Goal: Task Accomplishment & Management: Manage account settings

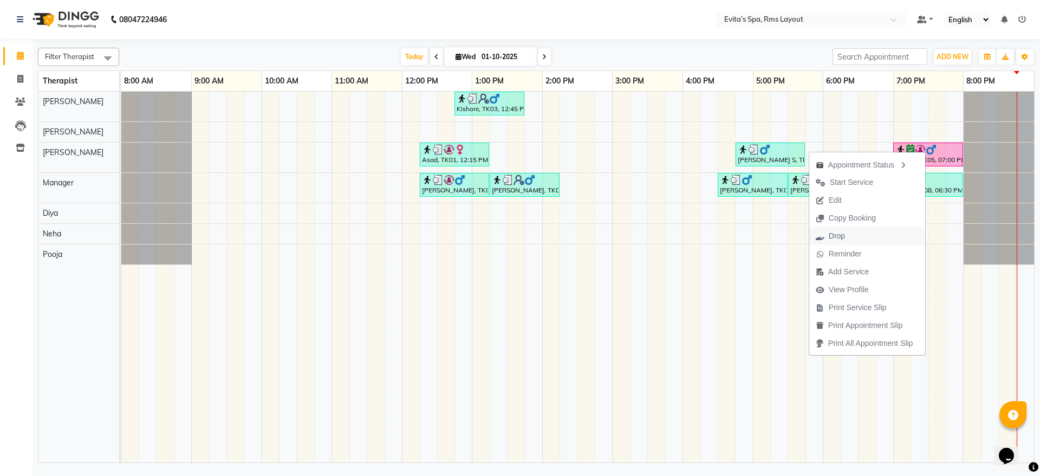
click at [836, 235] on span "Drop" at bounding box center [837, 235] width 16 height 11
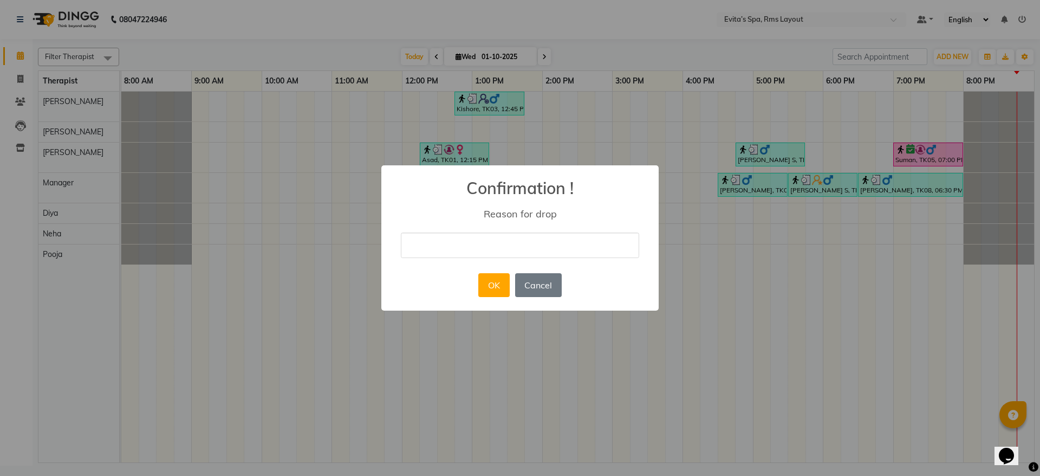
click at [561, 240] on input "text" at bounding box center [520, 244] width 238 height 25
type input "no show"
click at [495, 284] on button "OK" at bounding box center [493, 285] width 31 height 24
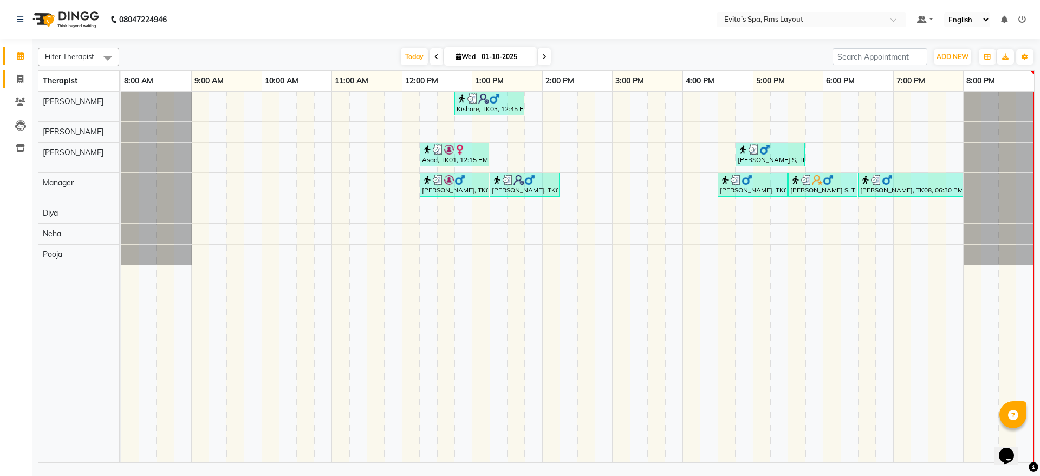
click at [10, 79] on link "Invoice" at bounding box center [16, 79] width 26 height 18
select select "7850"
select select "service"
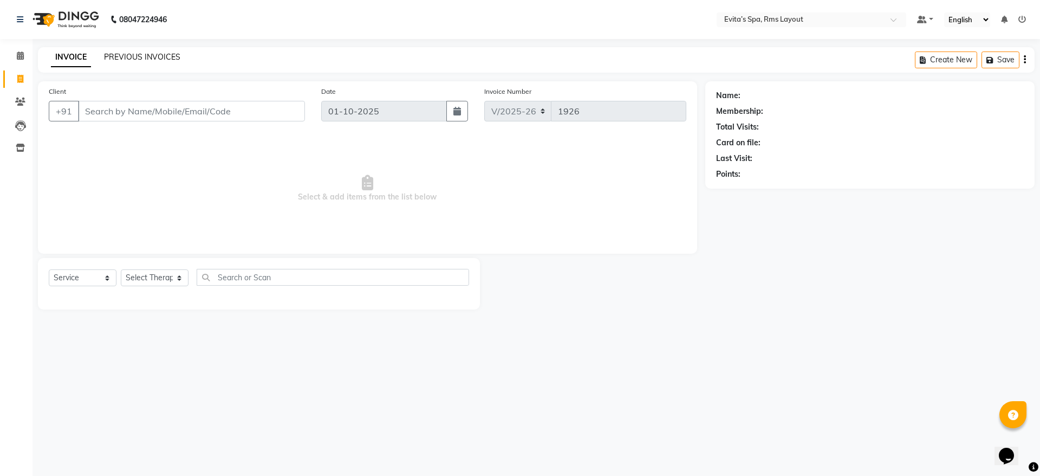
click at [126, 59] on link "PREVIOUS INVOICES" at bounding box center [142, 57] width 76 height 10
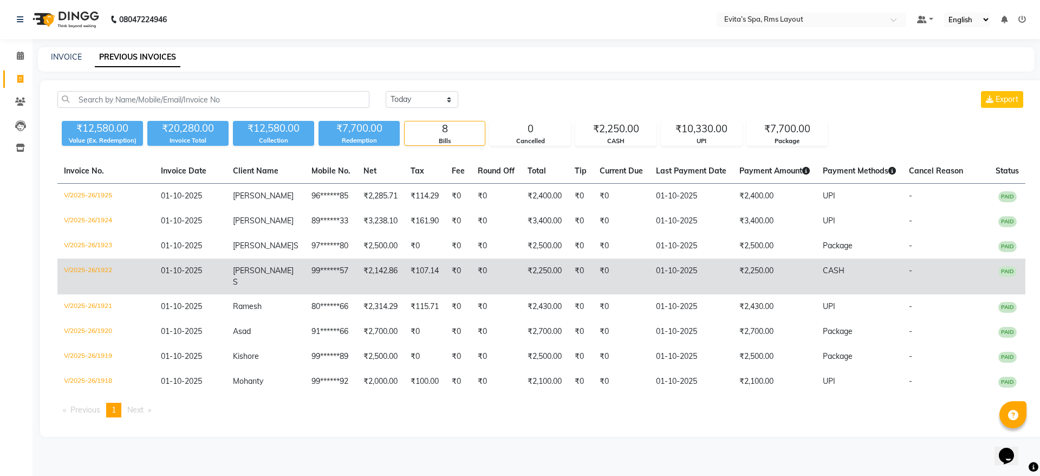
click at [404, 262] on td "₹107.14" at bounding box center [424, 276] width 41 height 36
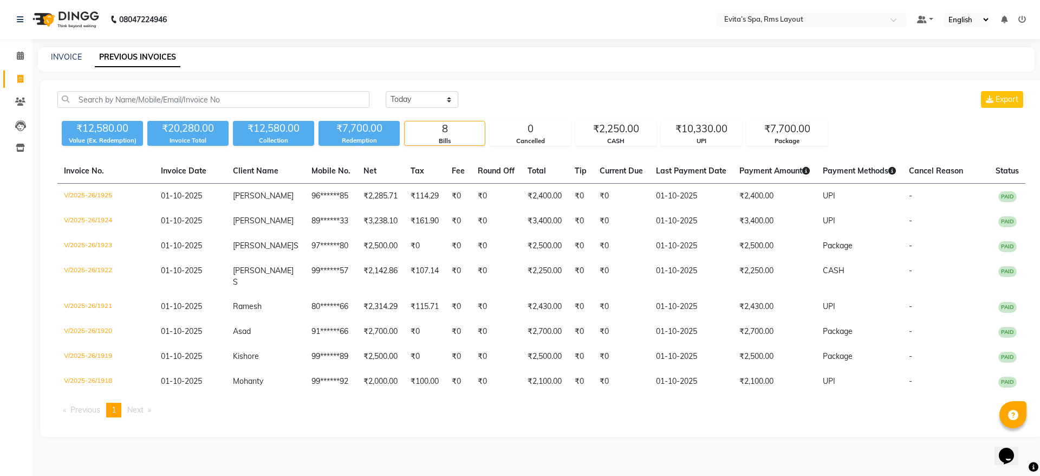
click at [75, 31] on img at bounding box center [65, 19] width 74 height 30
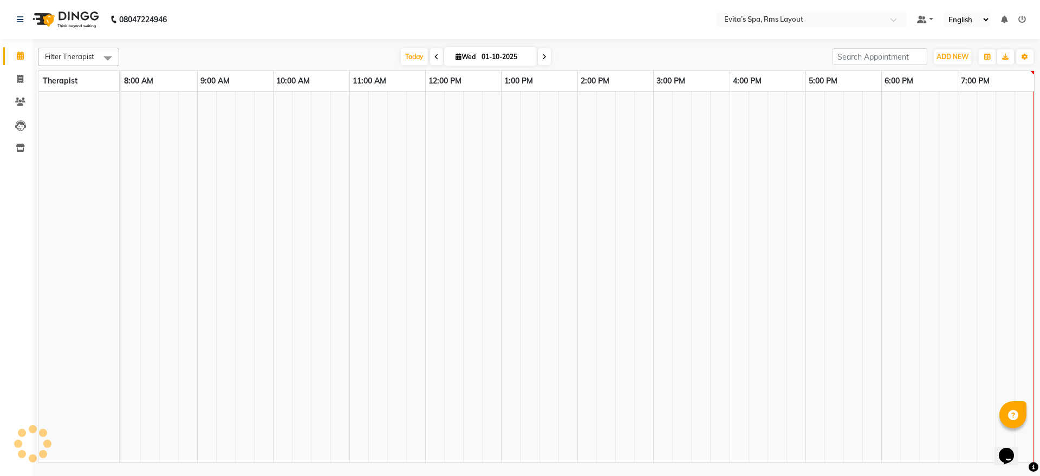
scroll to position [0, 2]
